Goal: Information Seeking & Learning: Understand process/instructions

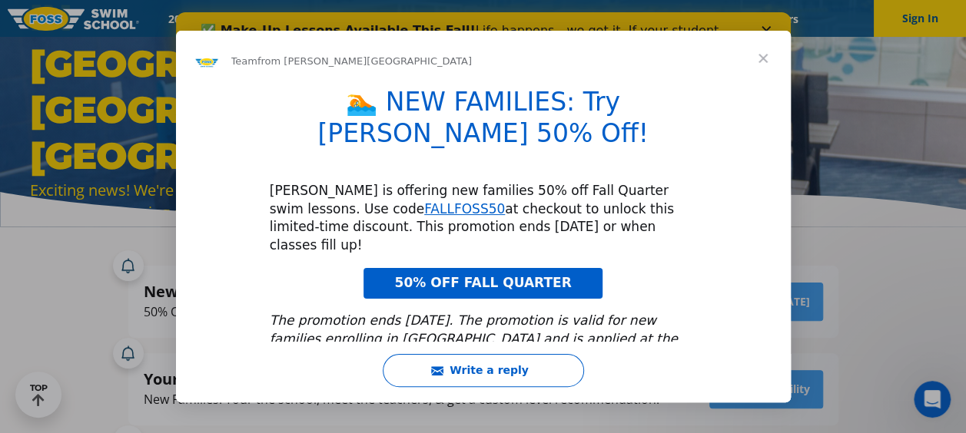
scroll to position [72, 0]
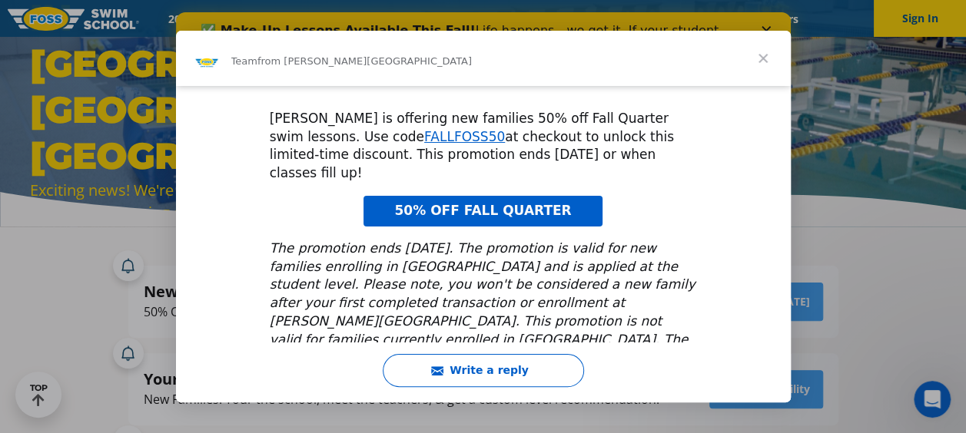
click at [765, 58] on span "Close" at bounding box center [762, 58] width 55 height 55
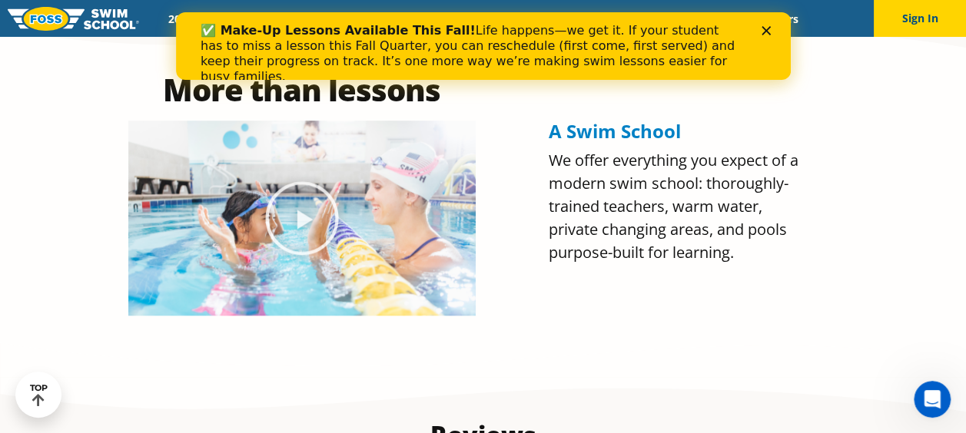
scroll to position [692, 0]
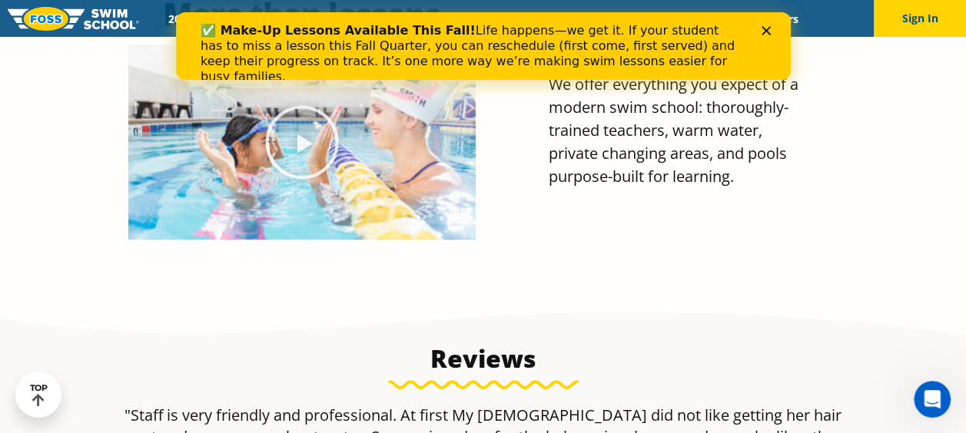
click at [772, 22] on div "✅ Make-Up Lessons Available This Fall! Life happens—we get it. If your student …" at bounding box center [482, 53] width 615 height 71
click at [763, 32] on polygon "Close" at bounding box center [765, 30] width 9 height 9
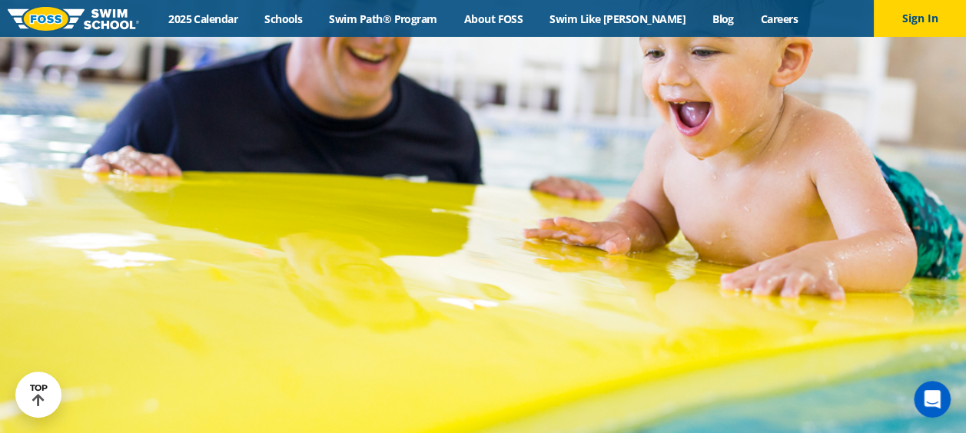
scroll to position [4560, 0]
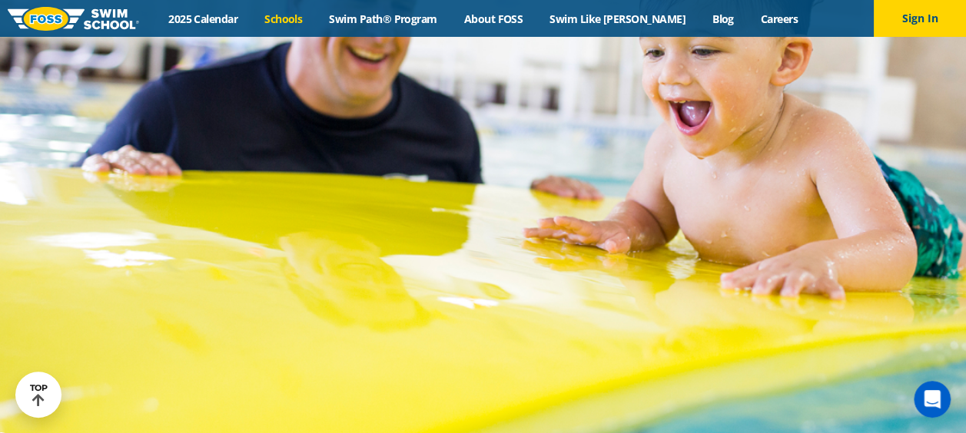
click at [316, 16] on link "Schools" at bounding box center [283, 19] width 65 height 15
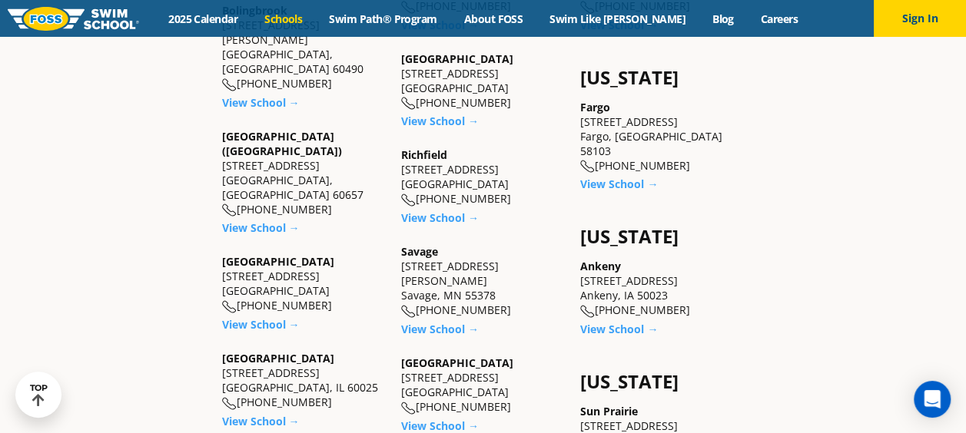
scroll to position [999, 0]
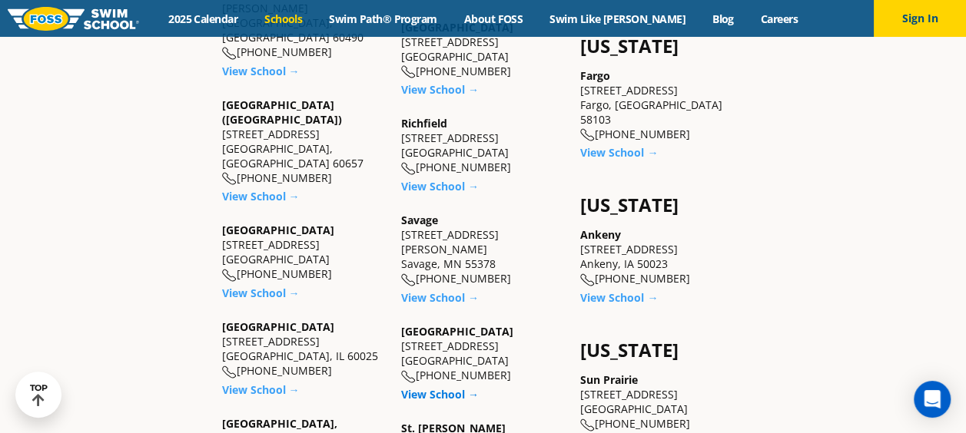
click at [443, 387] on link "View School →" at bounding box center [440, 394] width 78 height 15
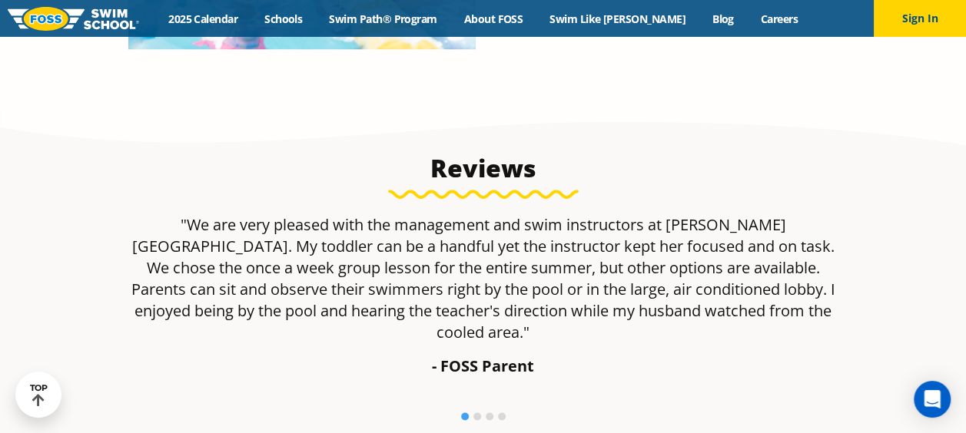
scroll to position [922, 0]
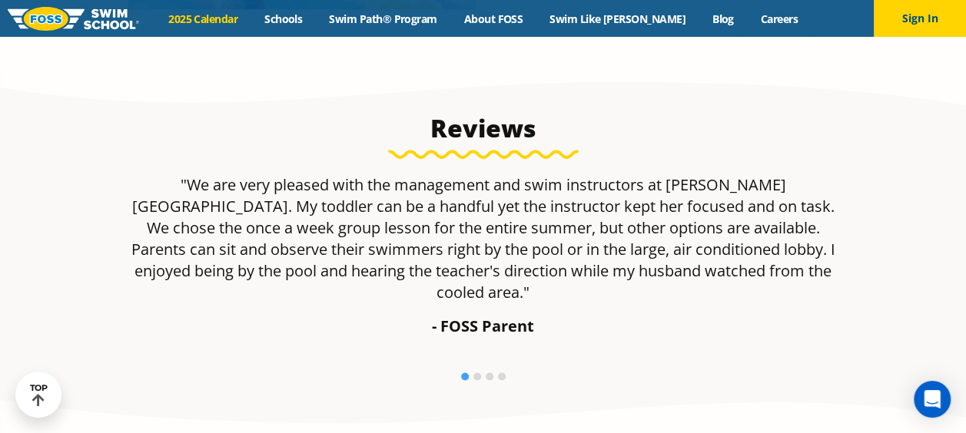
click at [243, 17] on link "2025 Calendar" at bounding box center [203, 19] width 96 height 15
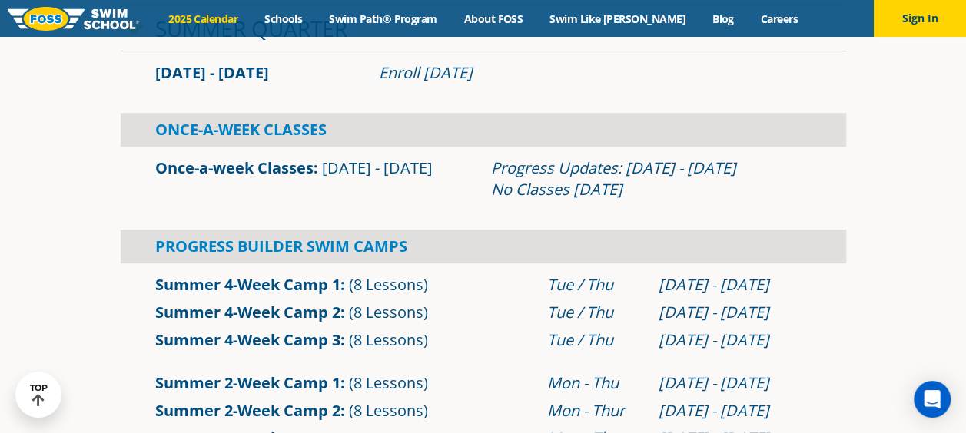
scroll to position [231, 0]
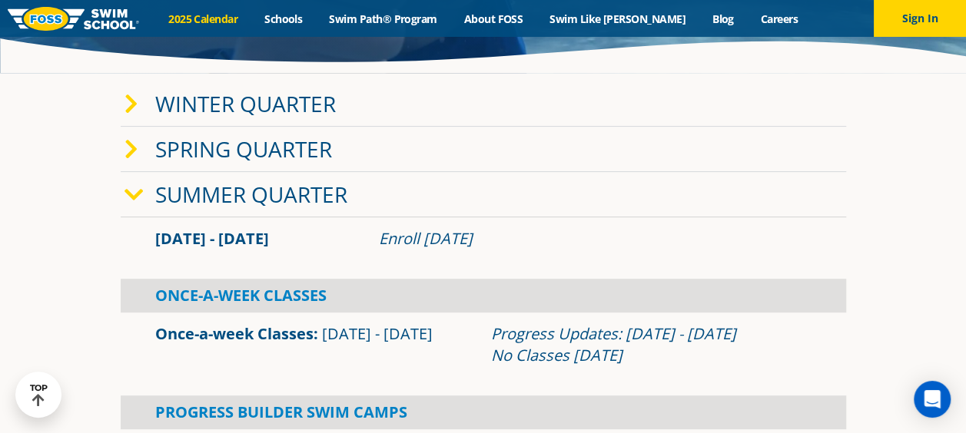
click at [133, 194] on icon at bounding box center [133, 195] width 19 height 22
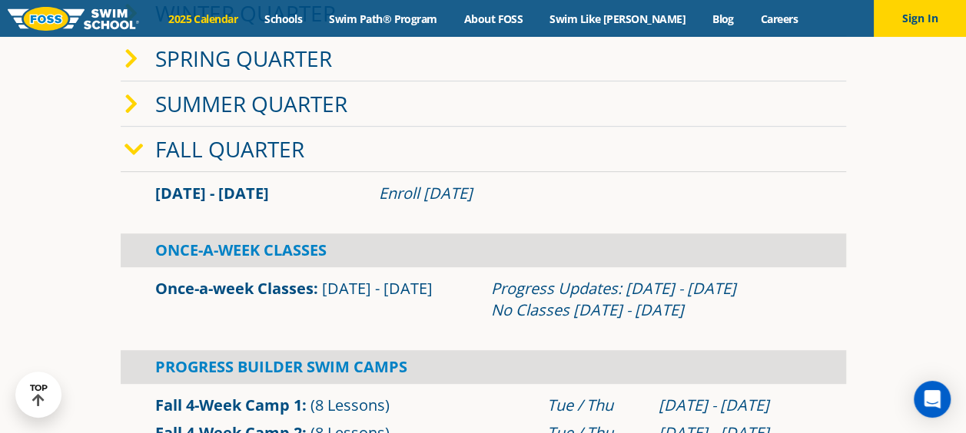
scroll to position [154, 0]
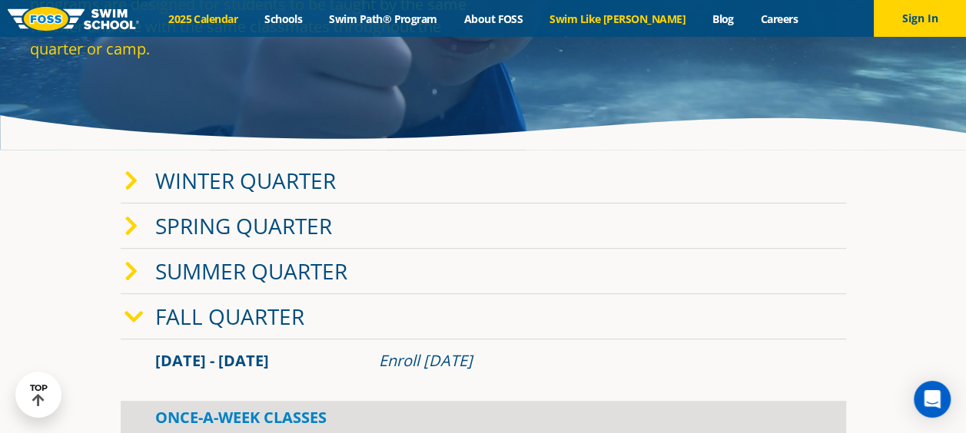
click at [626, 18] on link "Swim Like [PERSON_NAME]" at bounding box center [617, 19] width 163 height 15
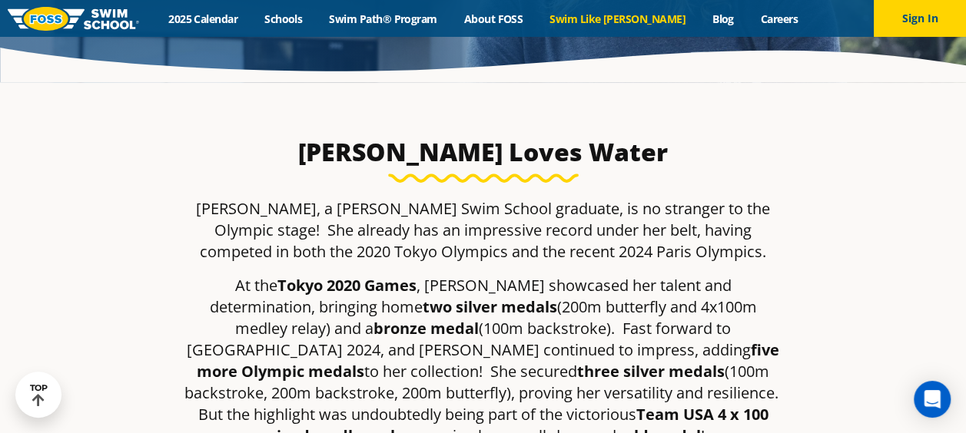
scroll to position [231, 0]
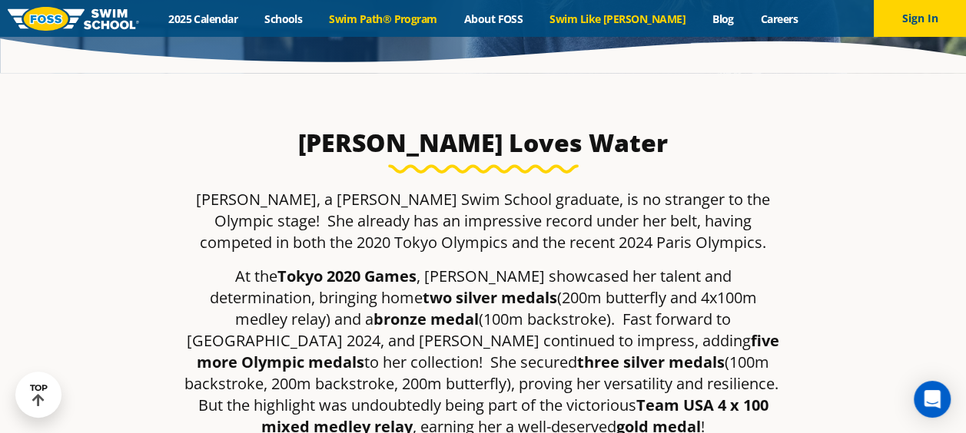
click at [398, 17] on link "Swim Path® Program" at bounding box center [383, 19] width 134 height 15
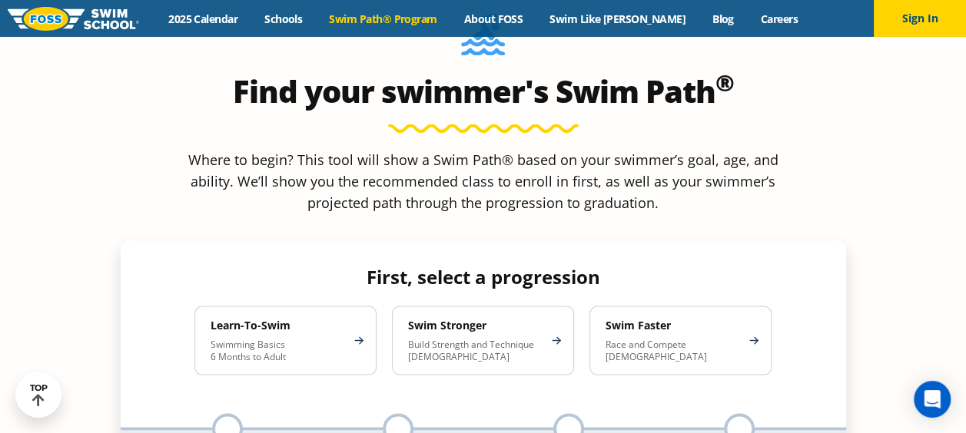
scroll to position [1383, 0]
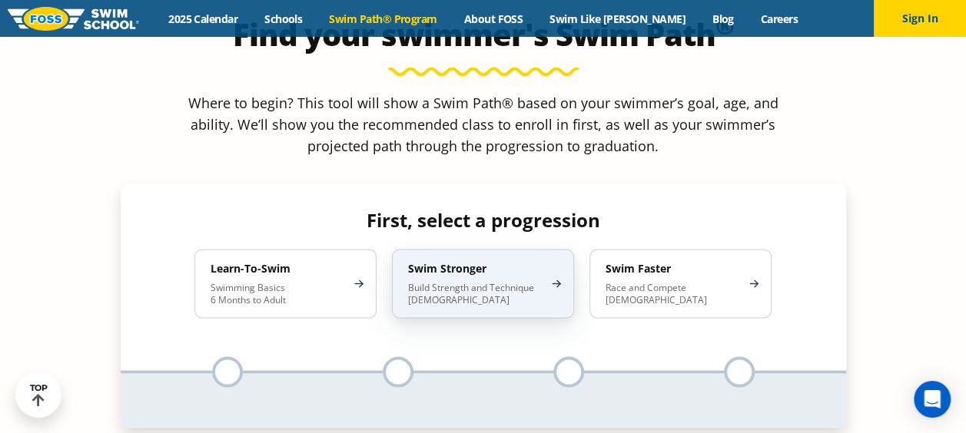
click at [496, 281] on p "Build Strength and Technique [DEMOGRAPHIC_DATA]" at bounding box center [475, 293] width 134 height 25
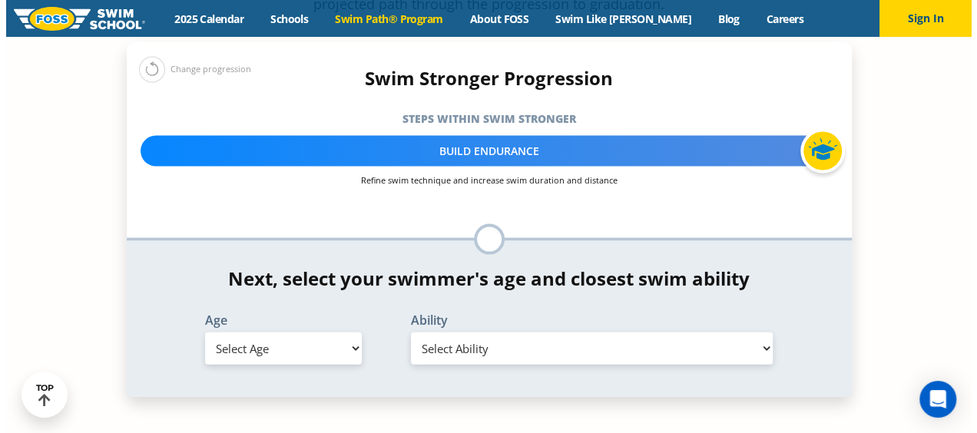
scroll to position [1537, 0]
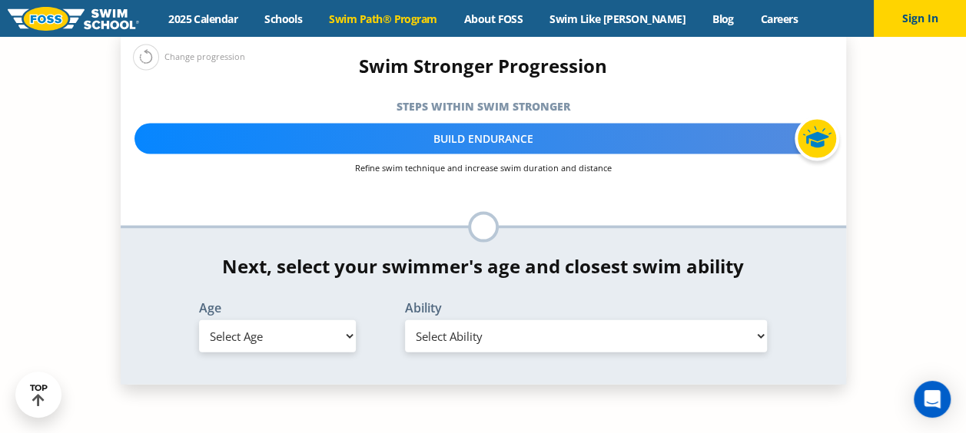
click at [325, 320] on select "Select Age [DEMOGRAPHIC_DATA] months - 1 year 1 year 2 years 3 years 4 years 5 …" at bounding box center [277, 336] width 157 height 32
click at [199, 320] on select "Select Age [DEMOGRAPHIC_DATA] months - 1 year 1 year 2 years 3 years 4 years 5 …" at bounding box center [277, 336] width 157 height 32
click at [293, 320] on select "Select Age [DEMOGRAPHIC_DATA] months - 1 year 1 year 2 years 3 years 4 years 5 …" at bounding box center [277, 336] width 157 height 32
select select "10-years-"
click at [199, 320] on select "Select Age [DEMOGRAPHIC_DATA] months - 1 year 1 year 2 years 3 years 4 years 5 …" at bounding box center [277, 336] width 157 height 32
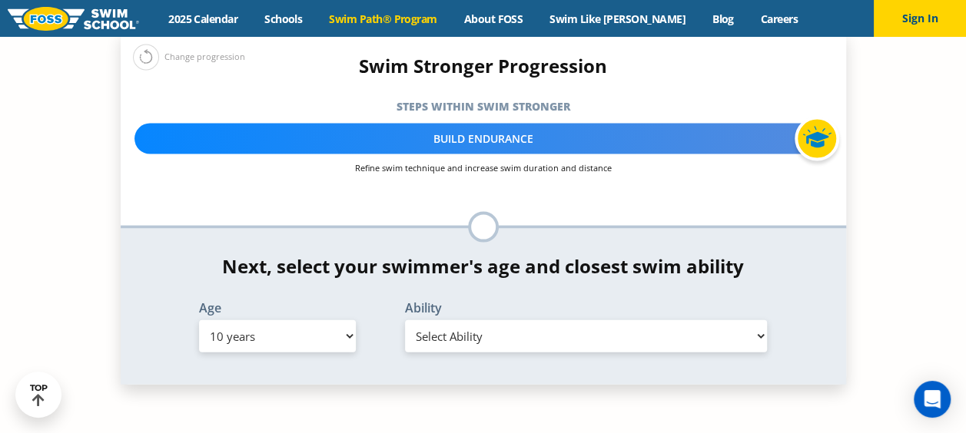
click at [495, 320] on select "Select Ability First in-water experience When in the water, reliant on a life j…" at bounding box center [586, 336] width 363 height 32
select select "10-years--unsureor-my-swimmer-does-not-fit-within-any-of-these"
click at [405, 320] on select "Select Ability First in-water experience When in the water, reliant on a life j…" at bounding box center [586, 336] width 363 height 32
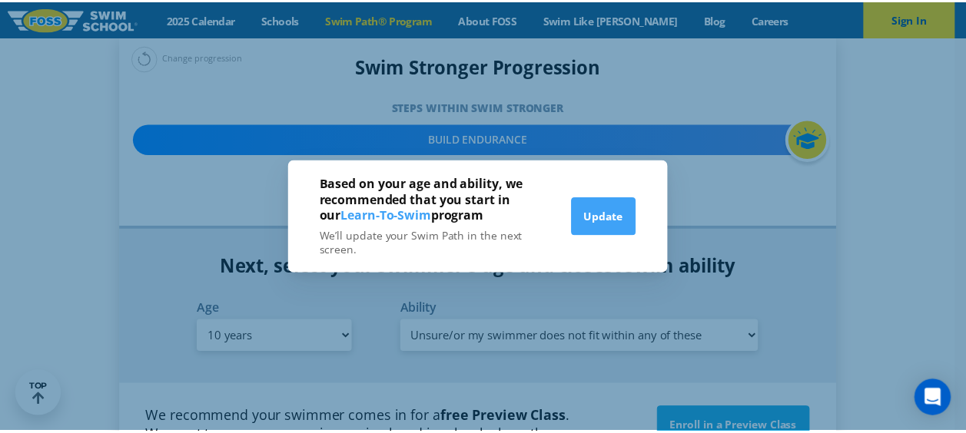
scroll to position [1548, 0]
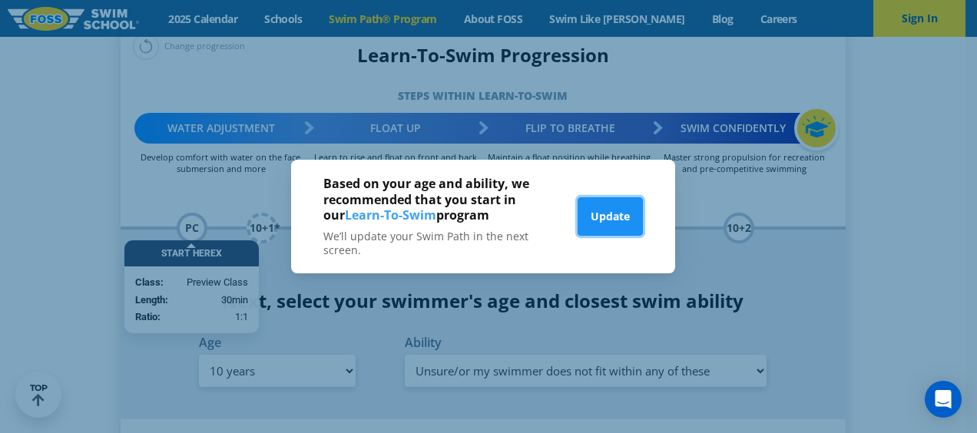
click at [596, 217] on button "Update" at bounding box center [610, 216] width 65 height 38
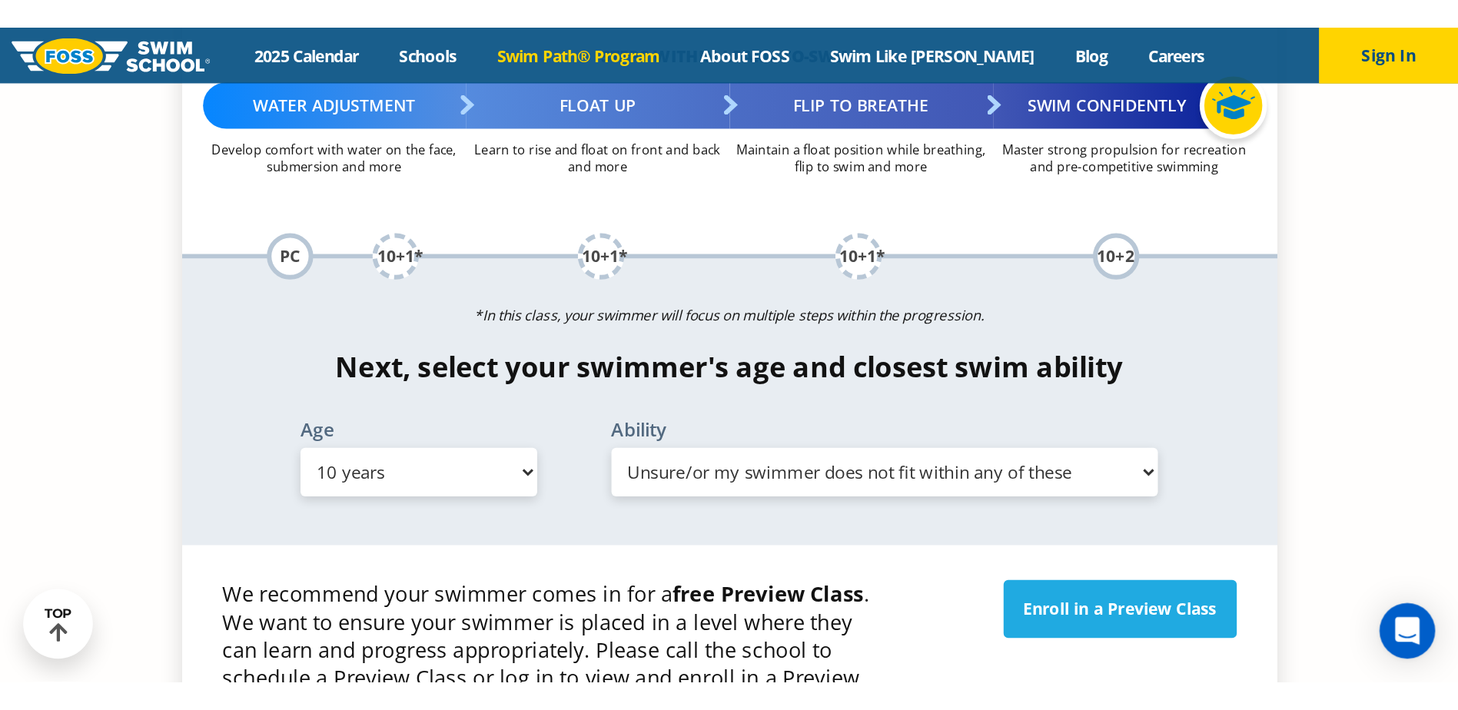
scroll to position [1625, 0]
